Goal: Navigation & Orientation: Find specific page/section

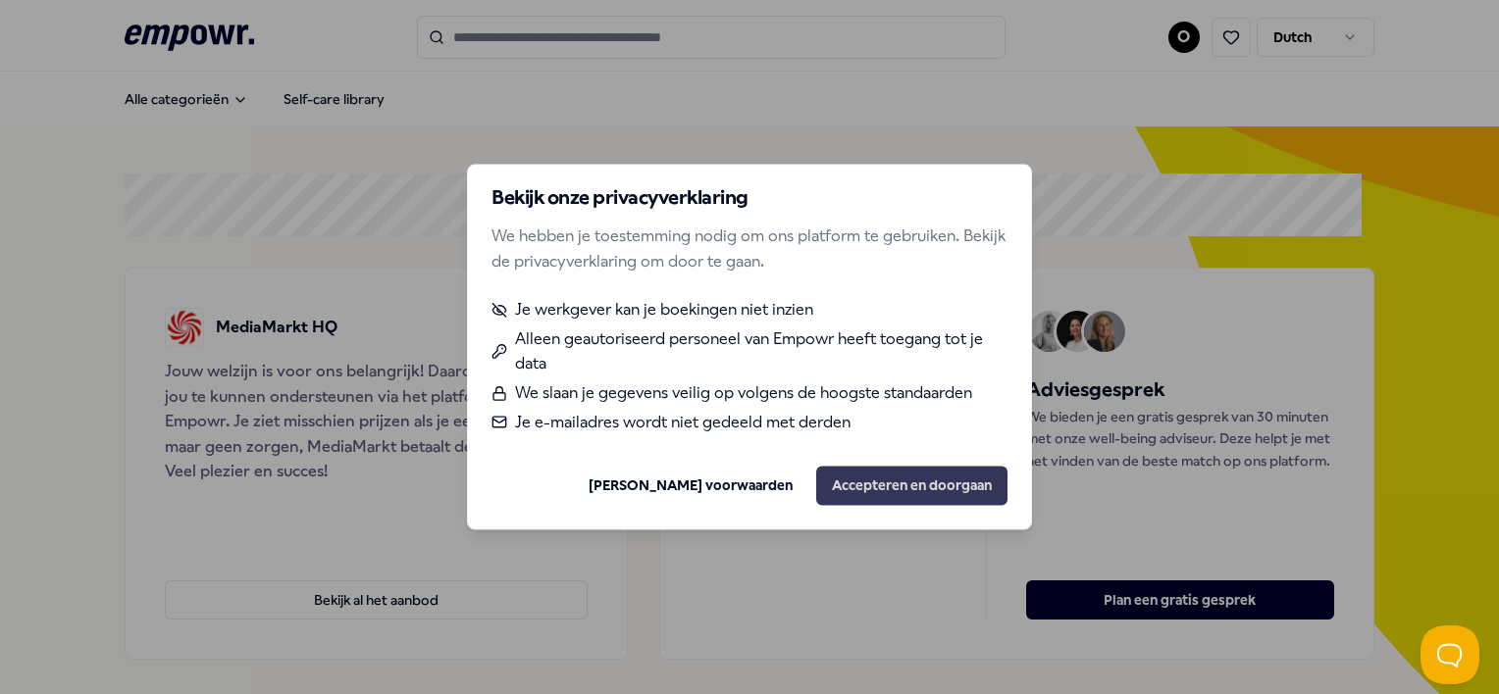
click at [888, 478] on button "Accepteren en doorgaan" at bounding box center [911, 486] width 191 height 39
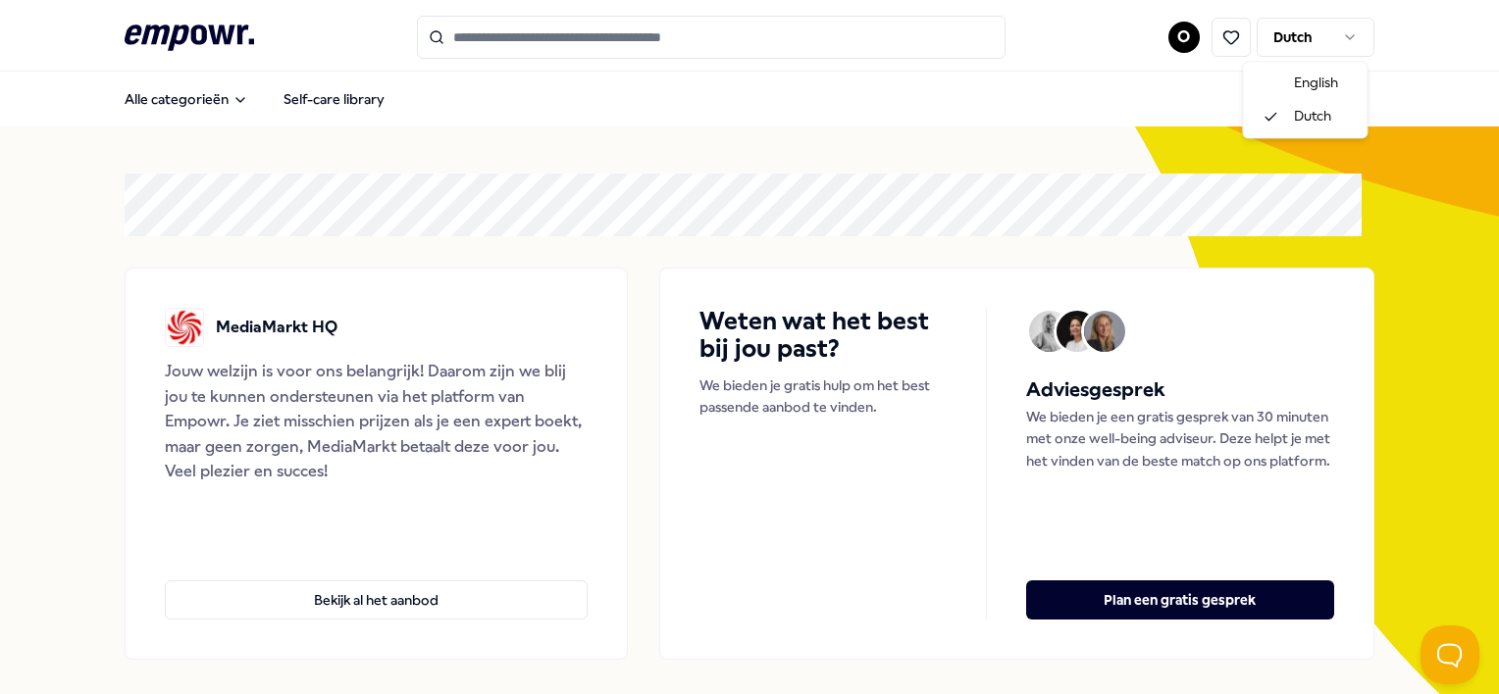
click at [1341, 40] on html ".empowr-logo_svg__cls-1{fill:#03032f} O Dutch Alle categorieën Self-care librar…" at bounding box center [749, 347] width 1499 height 694
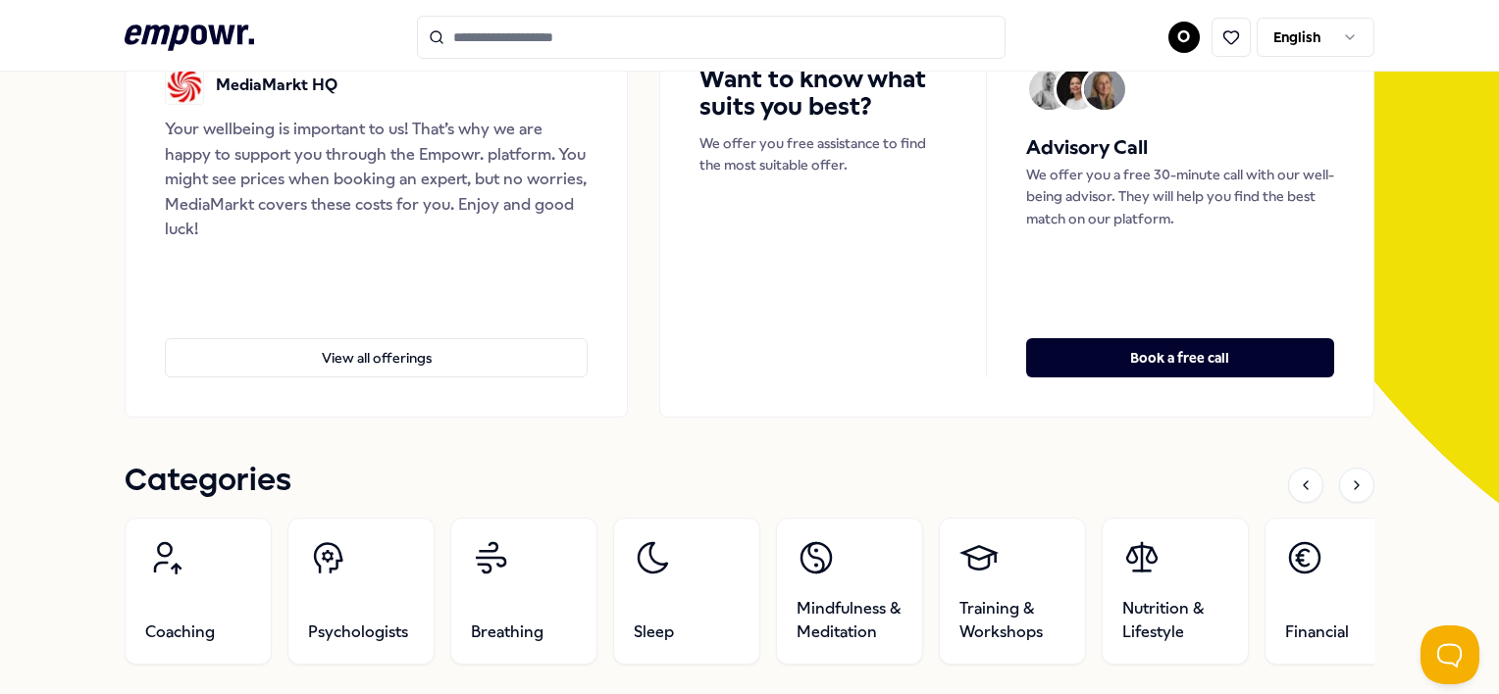
scroll to position [98, 0]
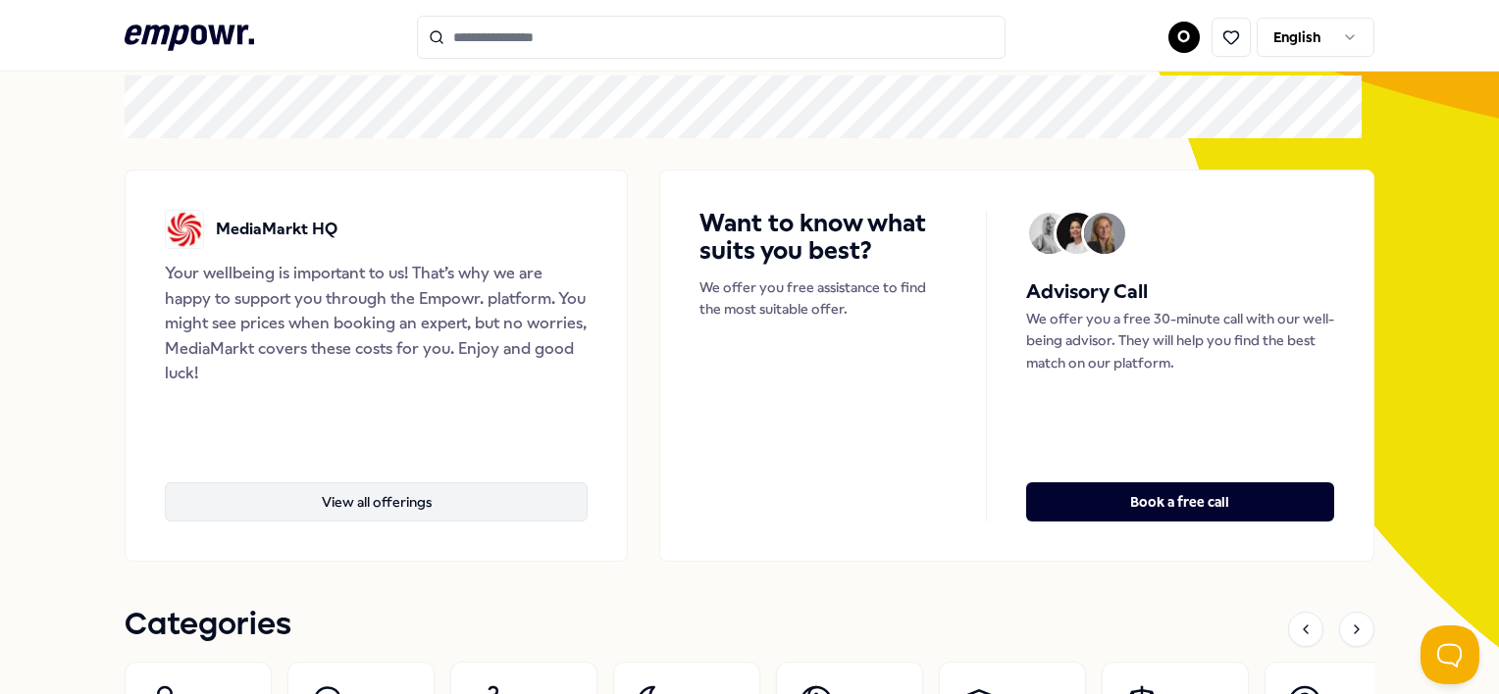
click at [350, 494] on button "View all offerings" at bounding box center [376, 502] width 423 height 39
